Goal: Navigation & Orientation: Find specific page/section

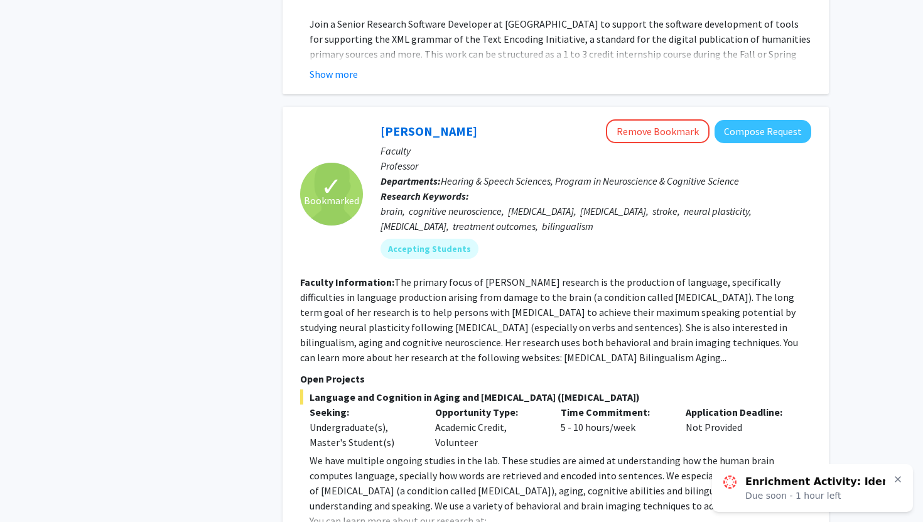
scroll to position [4992, 0]
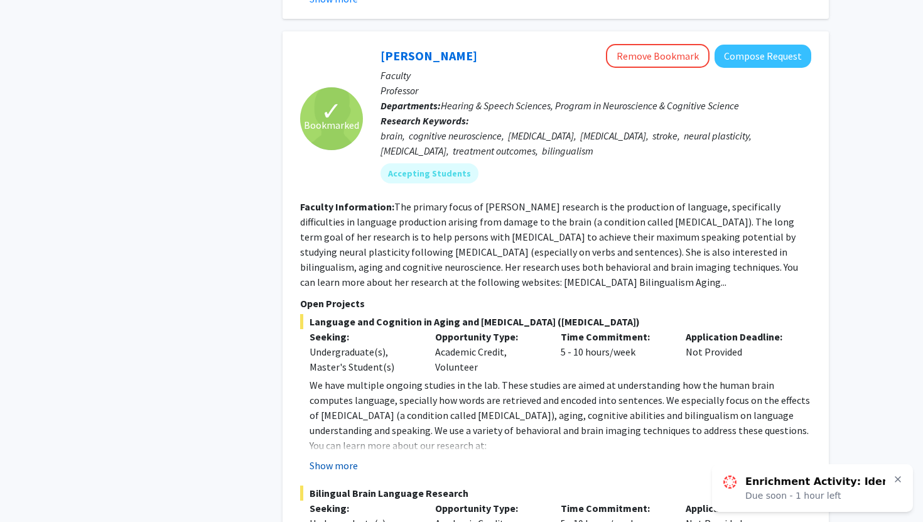
click at [343, 458] on button "Show more" at bounding box center [333, 465] width 48 height 15
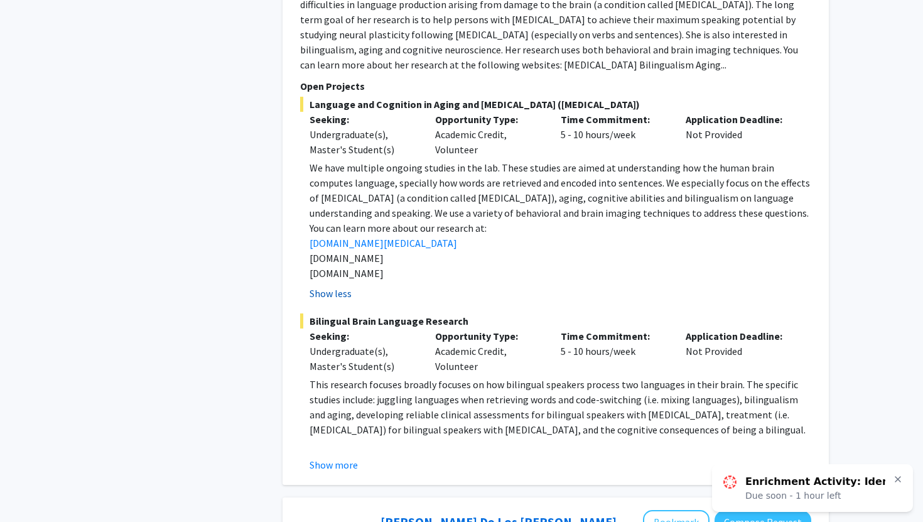
scroll to position [5289, 0]
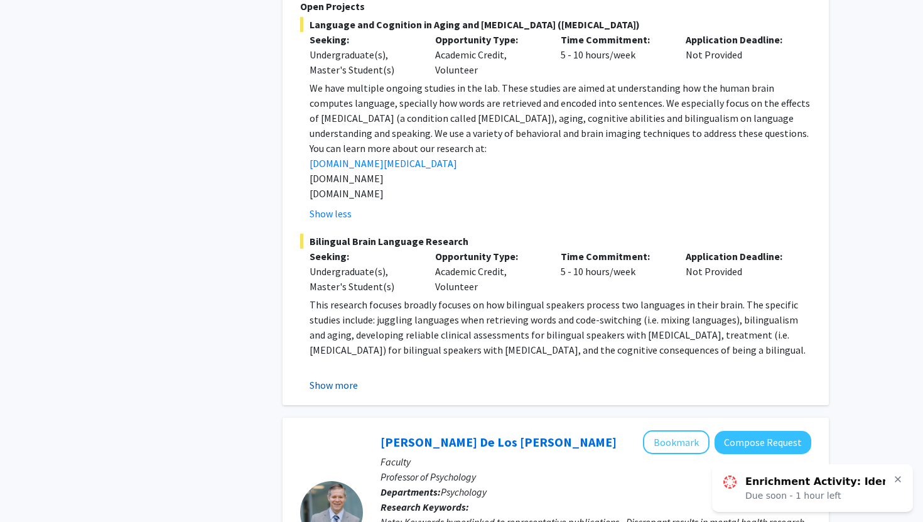
click at [342, 377] on button "Show more" at bounding box center [333, 384] width 48 height 15
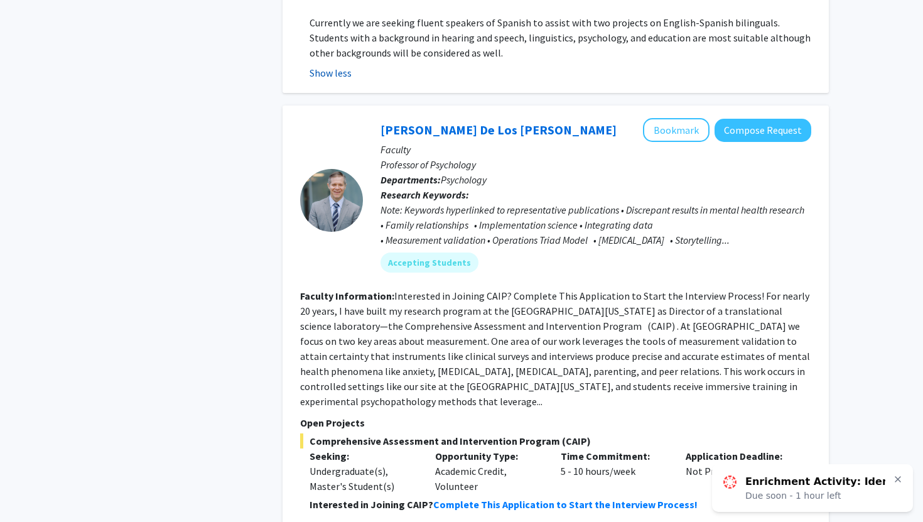
scroll to position [5766, 0]
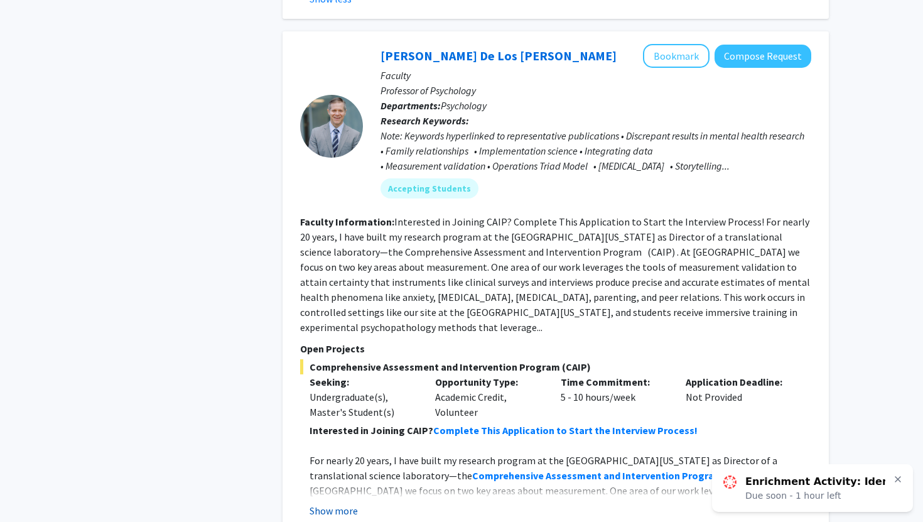
click at [330, 503] on button "Show more" at bounding box center [333, 510] width 48 height 15
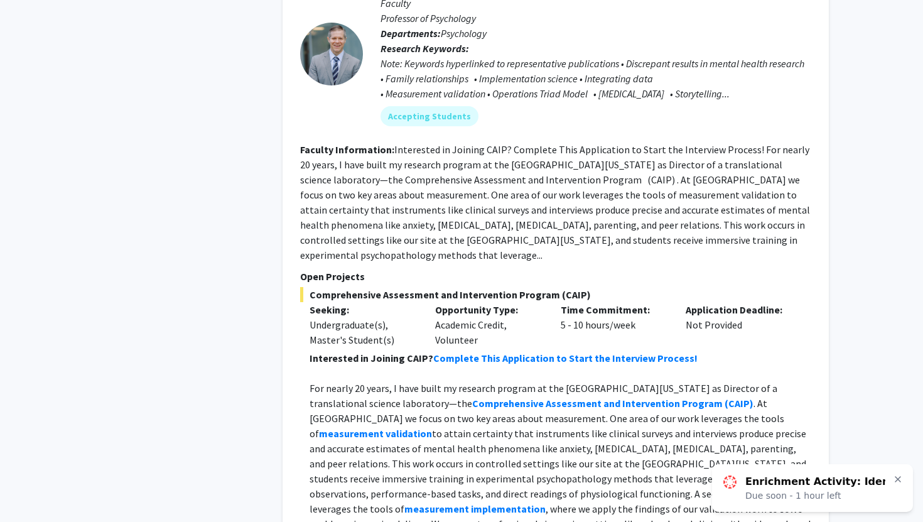
scroll to position [5974, 0]
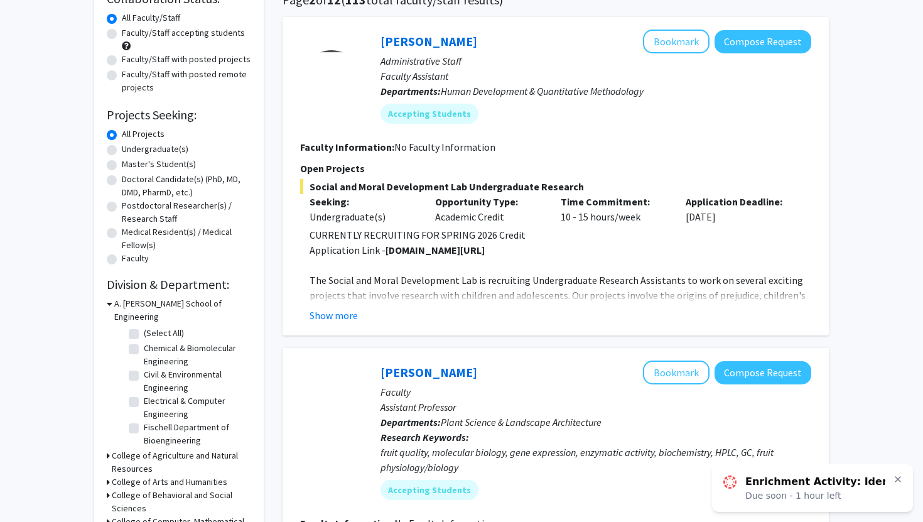
scroll to position [111, 0]
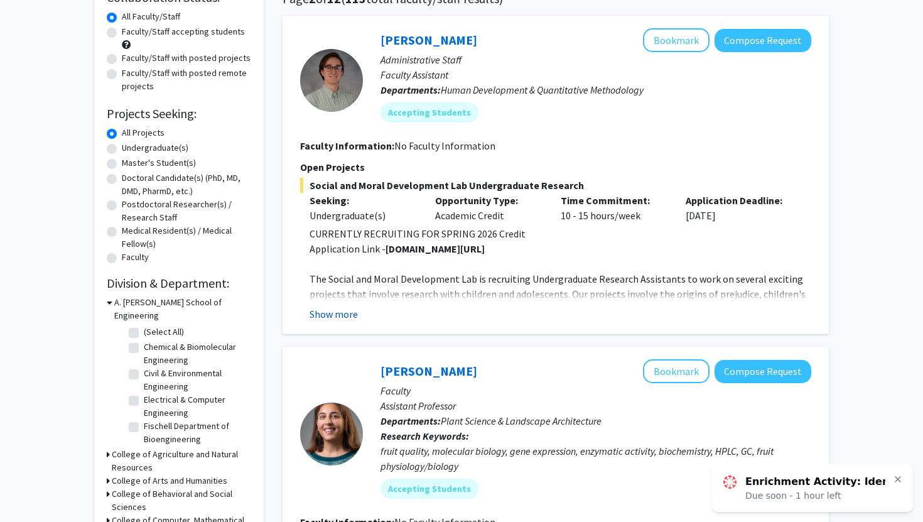
click at [338, 315] on button "Show more" at bounding box center [333, 313] width 48 height 15
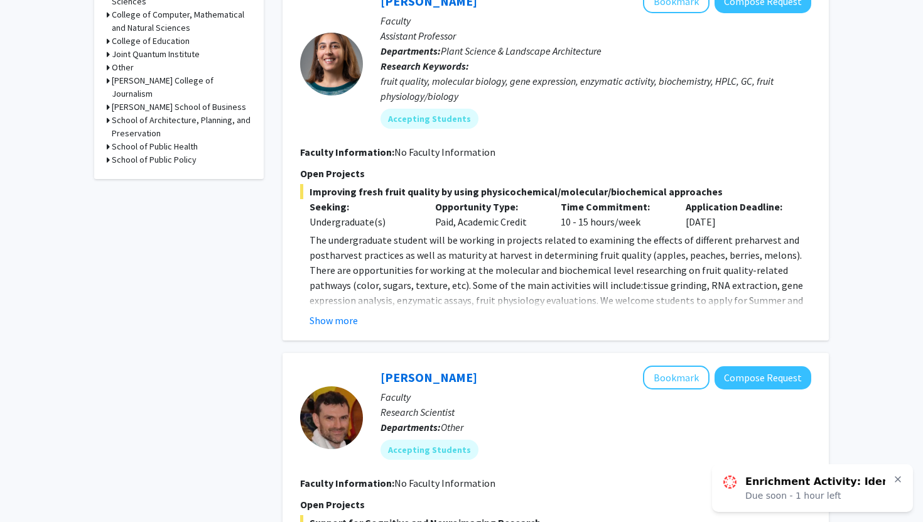
scroll to position [608, 0]
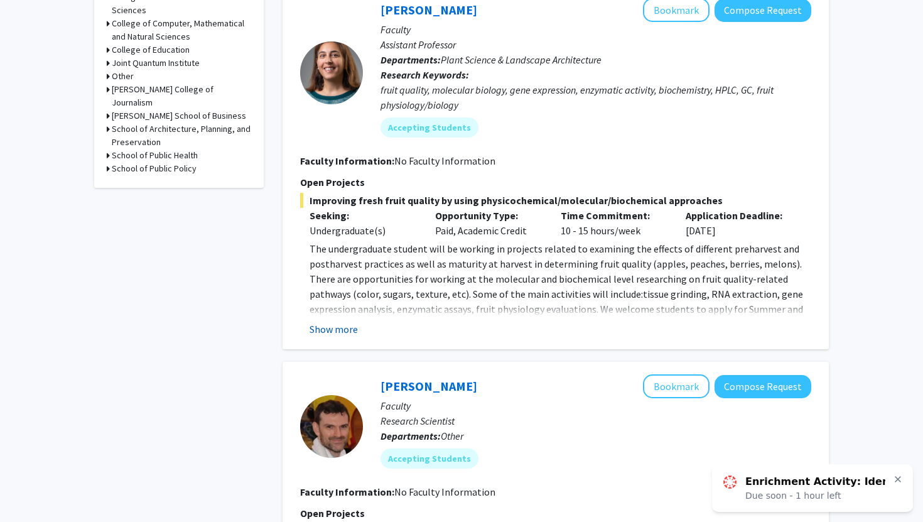
click at [341, 324] on button "Show more" at bounding box center [333, 328] width 48 height 15
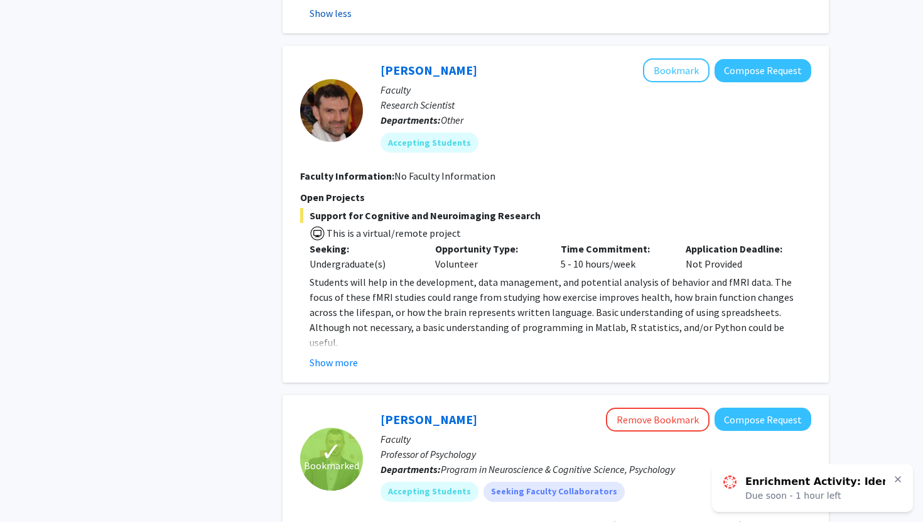
scroll to position [1075, 0]
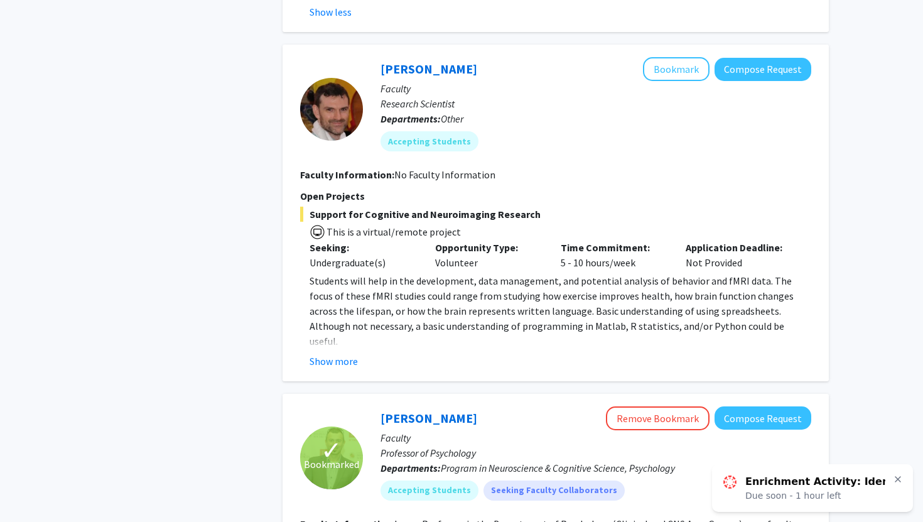
click at [345, 355] on div "[PERSON_NAME] Bookmark Compose Request Faculty Research Scientist Departments: …" at bounding box center [555, 213] width 546 height 336
click at [339, 353] on button "Show more" at bounding box center [333, 360] width 48 height 15
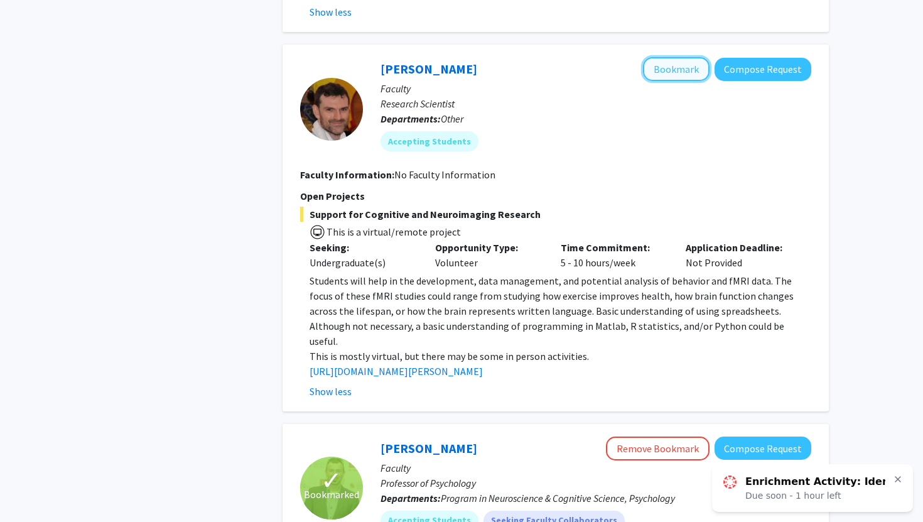
click at [685, 62] on button "Bookmark" at bounding box center [676, 69] width 67 height 24
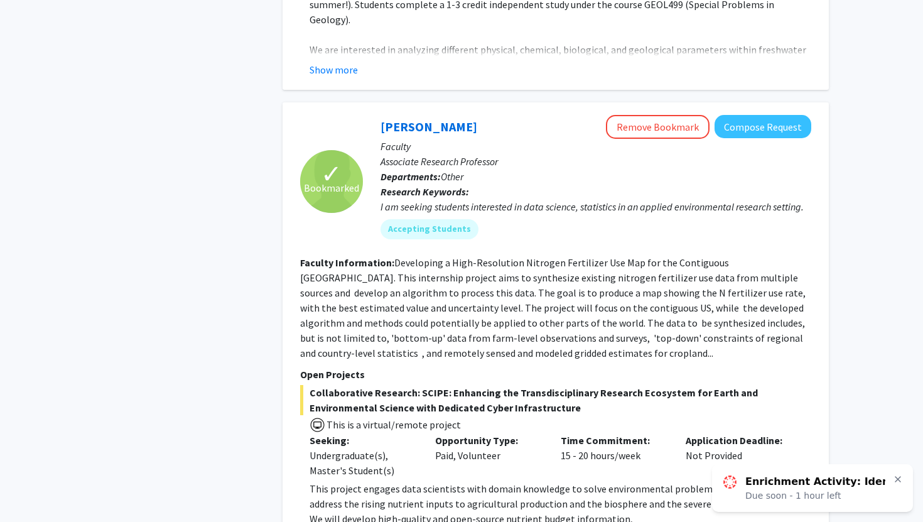
scroll to position [3283, 0]
